Goal: Information Seeking & Learning: Learn about a topic

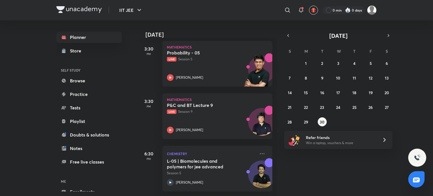
click at [310, 119] on div "31 1 2 3 4 5 6 7 8 9 10 11 12 13 14 15 16 17 18 19 20 21 22 23 24 25 26 27 28 2…" at bounding box center [338, 93] width 108 height 68
click at [308, 121] on abbr "29" at bounding box center [306, 121] width 4 height 5
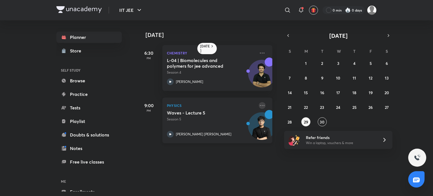
click at [259, 108] on icon at bounding box center [262, 105] width 7 height 7
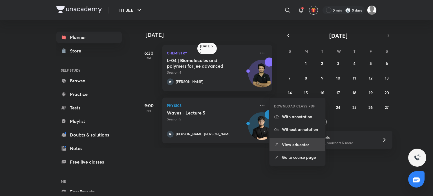
click at [294, 149] on li "View educator" at bounding box center [297, 144] width 56 height 13
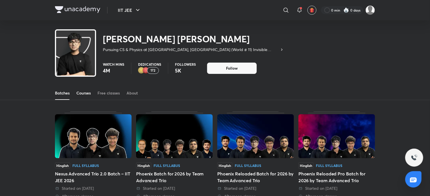
click at [88, 96] on div "Courses" at bounding box center [83, 93] width 14 height 6
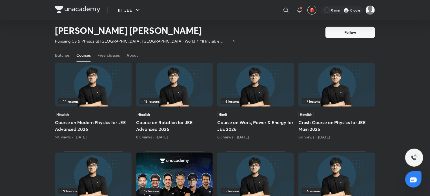
scroll to position [149, 0]
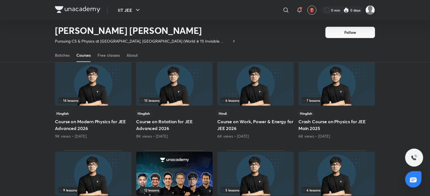
click at [89, 118] on h5 "Course on Modern Physics for JEE Advanced 2026" at bounding box center [93, 125] width 77 height 14
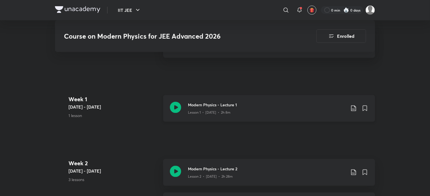
scroll to position [294, 0]
click at [185, 111] on div "Modern Physics - Lecture 1 Lesson 1 • [DATE] • 2h 8m" at bounding box center [269, 109] width 212 height 27
